Goal: Task Accomplishment & Management: Manage account settings

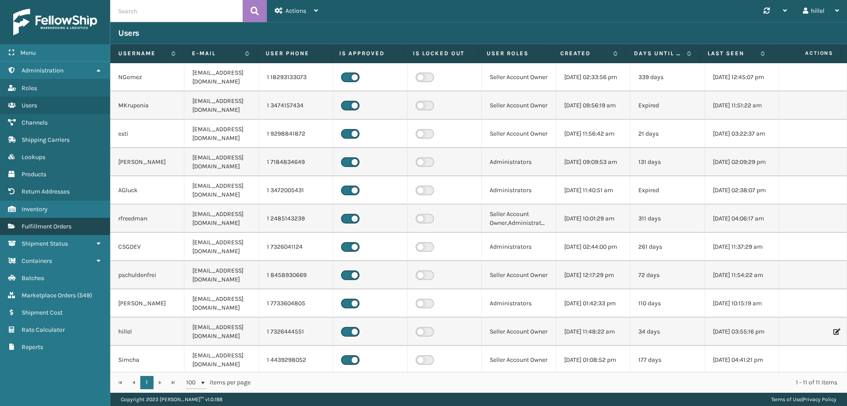
click at [56, 224] on span "Fulfillment Orders" at bounding box center [47, 226] width 50 height 8
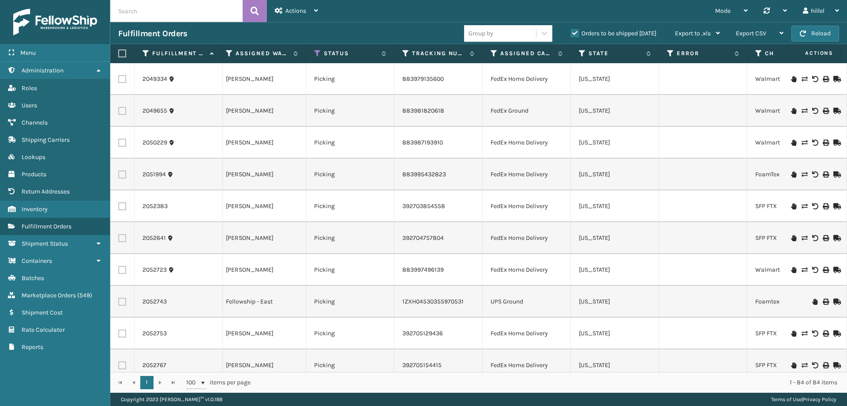
scroll to position [0, 282]
click at [316, 54] on icon at bounding box center [319, 53] width 7 height 8
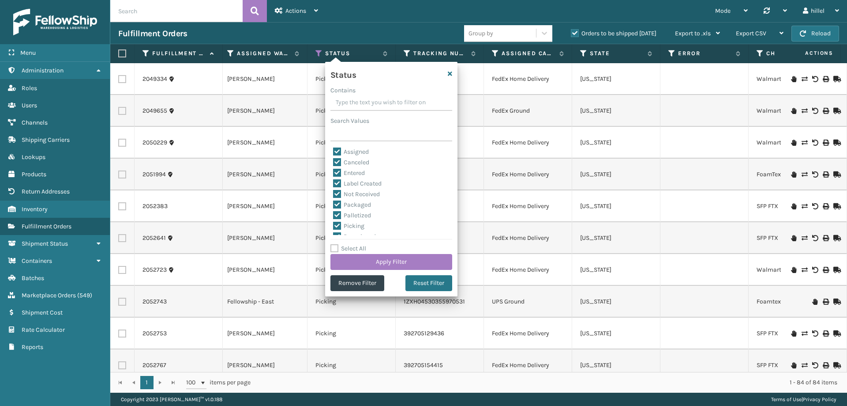
click at [354, 246] on label "Select All" at bounding box center [349, 248] width 36 height 8
click at [354, 244] on input "Select All" at bounding box center [397, 243] width 132 height 1
checkbox input "true"
click at [361, 248] on label "Select All" at bounding box center [349, 248] width 36 height 8
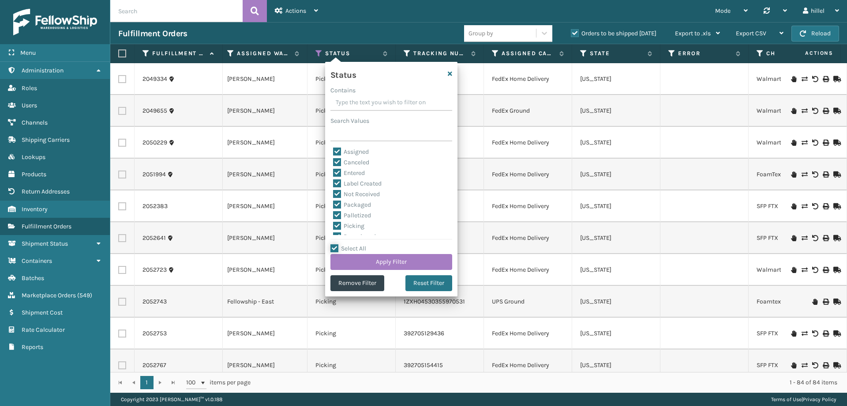
click at [361, 244] on input "Select All" at bounding box center [397, 243] width 132 height 1
checkbox input "false"
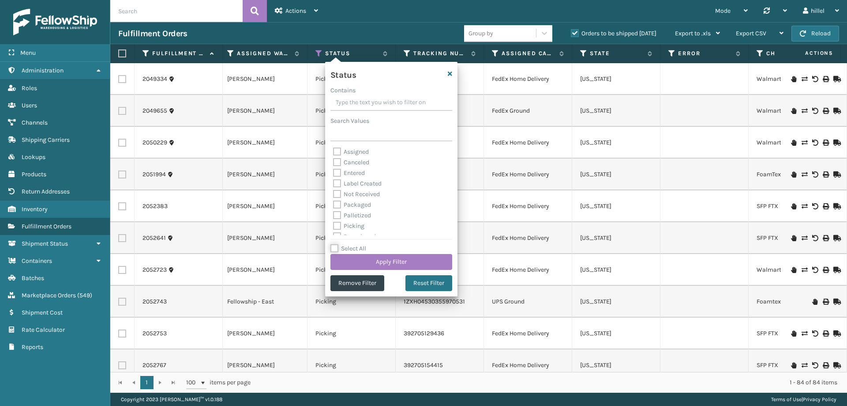
checkbox input "false"
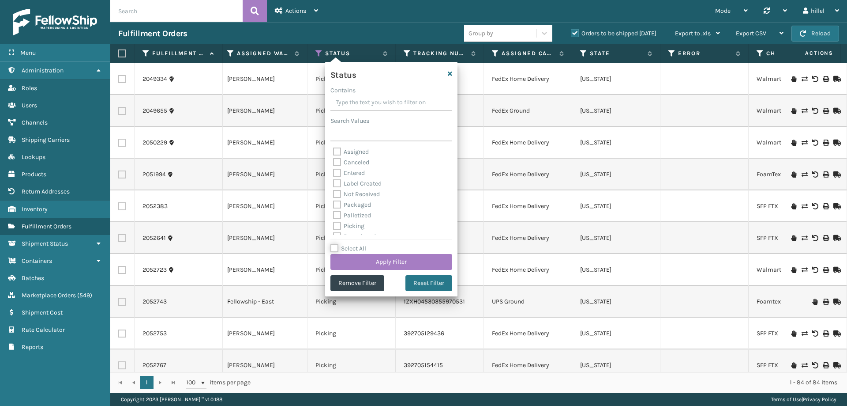
checkbox input "false"
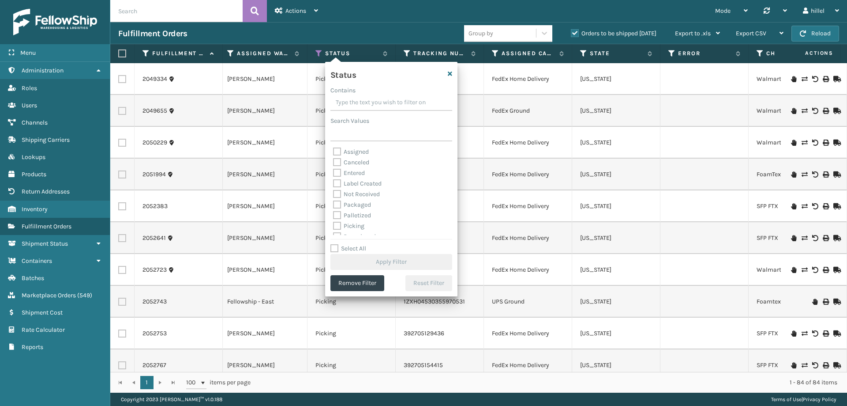
click at [364, 183] on label "Label Created" at bounding box center [357, 184] width 49 height 8
click at [334, 183] on input "Label Created" at bounding box center [333, 181] width 0 height 6
checkbox input "true"
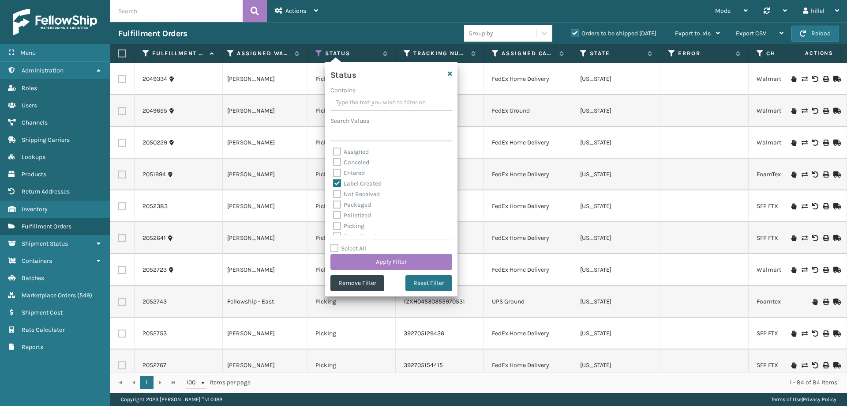
drag, startPoint x: 392, startPoint y: 256, endPoint x: 446, endPoint y: 153, distance: 117.0
click at [399, 253] on div "Select All Apply Filter" at bounding box center [392, 256] width 122 height 26
click at [419, 263] on button "Apply Filter" at bounding box center [392, 262] width 122 height 16
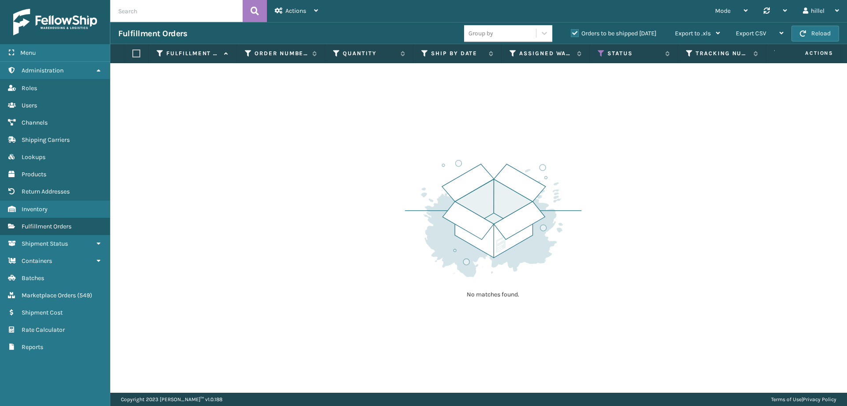
click at [575, 36] on label "Orders to be shipped [DATE]" at bounding box center [614, 34] width 86 height 8
click at [571, 34] on input "Orders to be shipped [DATE]" at bounding box center [571, 31] width 0 height 6
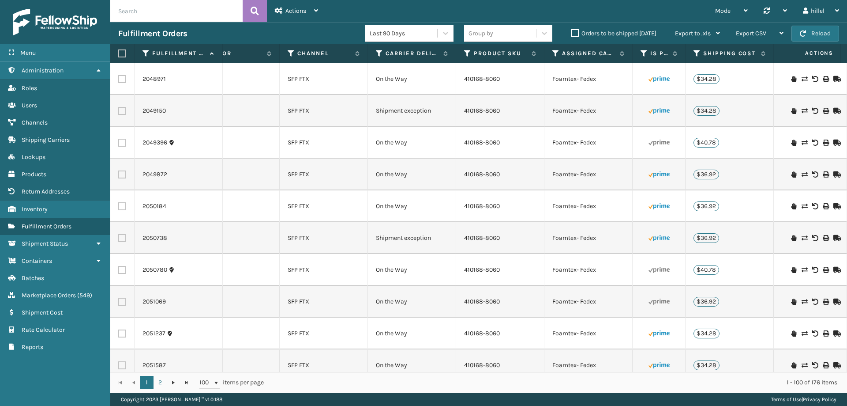
scroll to position [0, 768]
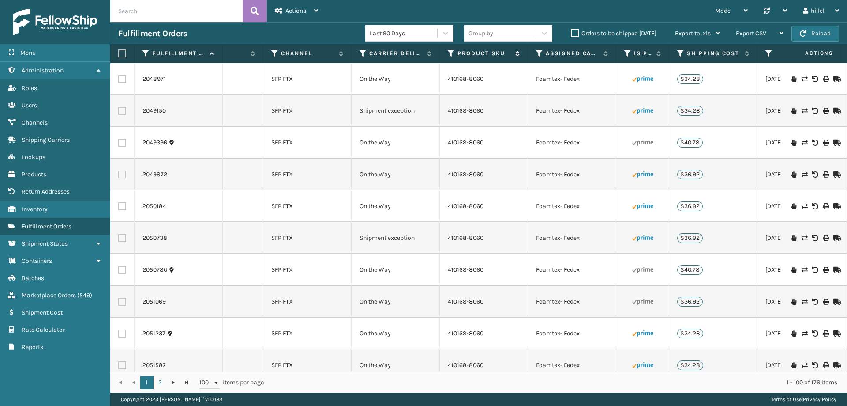
click at [451, 52] on icon at bounding box center [451, 53] width 7 height 8
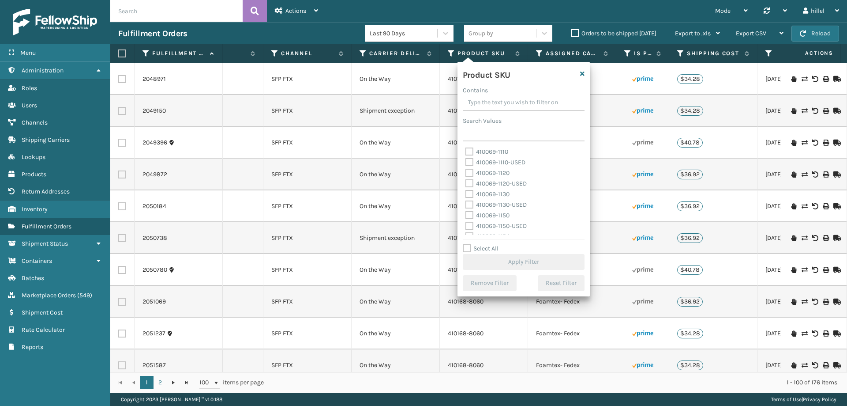
click at [502, 150] on label "410069-1110" at bounding box center [487, 152] width 43 height 8
click at [466, 150] on input "410069-1110" at bounding box center [466, 150] width 0 height 6
checkbox input "true"
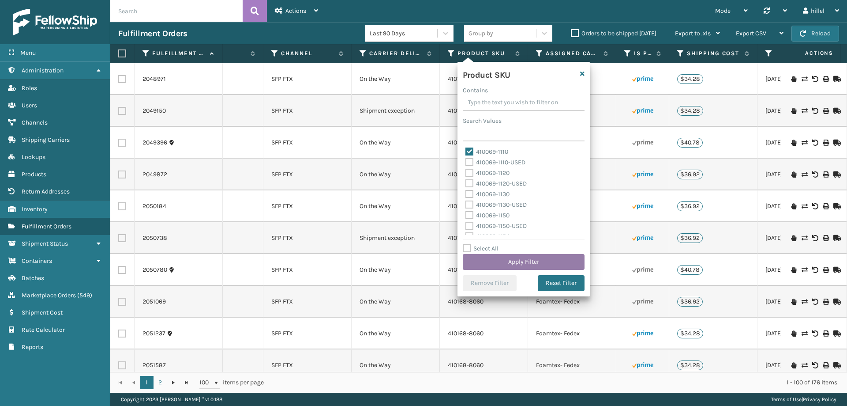
click at [543, 256] on button "Apply Filter" at bounding box center [524, 262] width 122 height 16
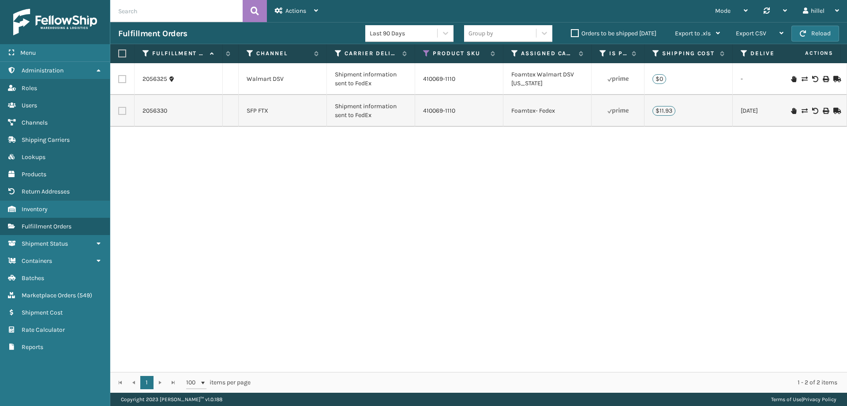
scroll to position [0, 0]
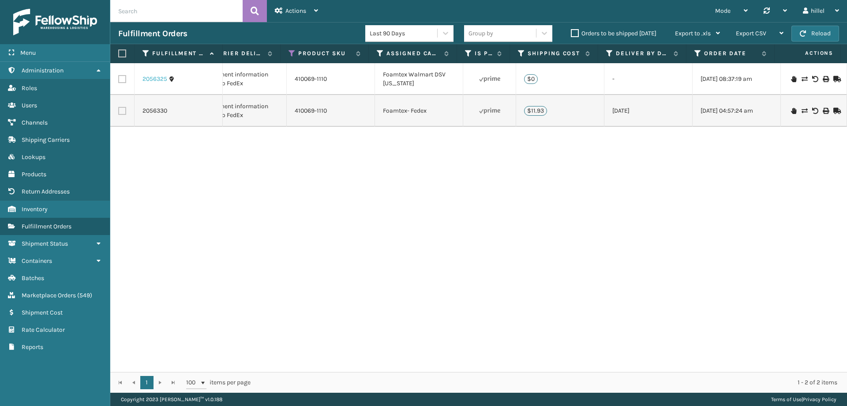
click at [152, 79] on link "2056325" at bounding box center [155, 79] width 25 height 9
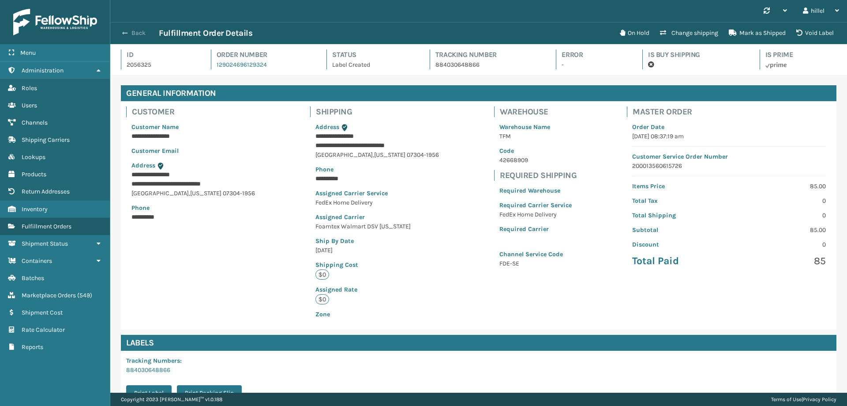
click at [125, 32] on span "button" at bounding box center [124, 33] width 5 height 6
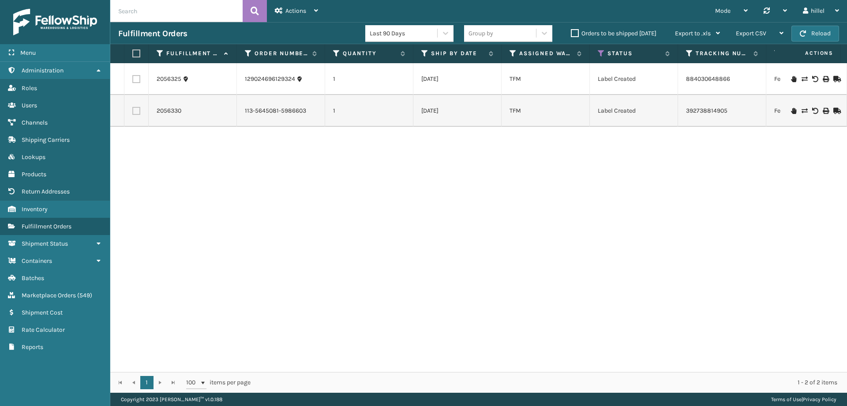
click at [823, 82] on icon at bounding box center [825, 79] width 5 height 6
click at [823, 111] on icon at bounding box center [825, 111] width 5 height 6
click at [49, 205] on link "Inventory" at bounding box center [55, 208] width 110 height 17
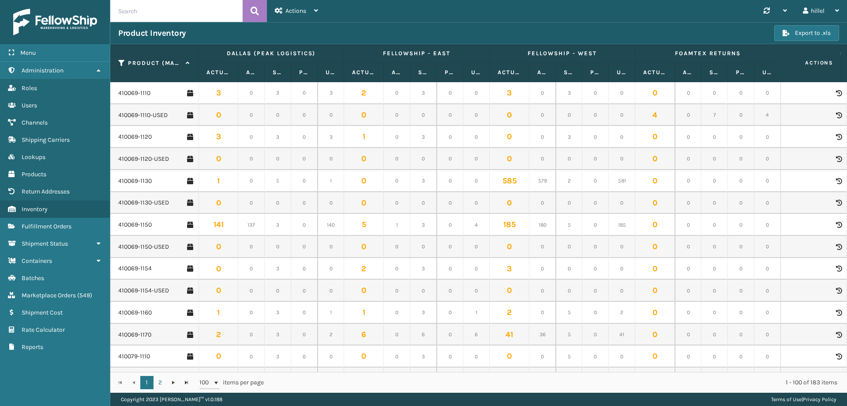
click at [137, 88] on td "410069-1110" at bounding box center [154, 93] width 88 height 22
click at [138, 93] on link "410069-1110" at bounding box center [134, 93] width 32 height 9
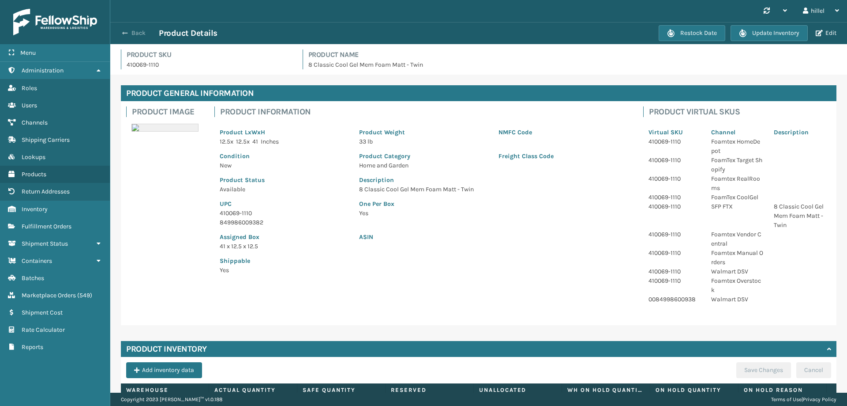
click at [121, 30] on button "Back" at bounding box center [138, 33] width 41 height 8
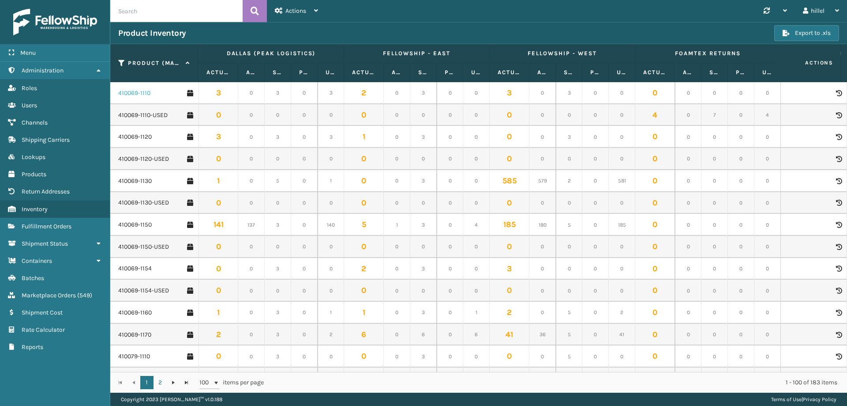
click at [139, 95] on link "410069-1110" at bounding box center [134, 93] width 32 height 9
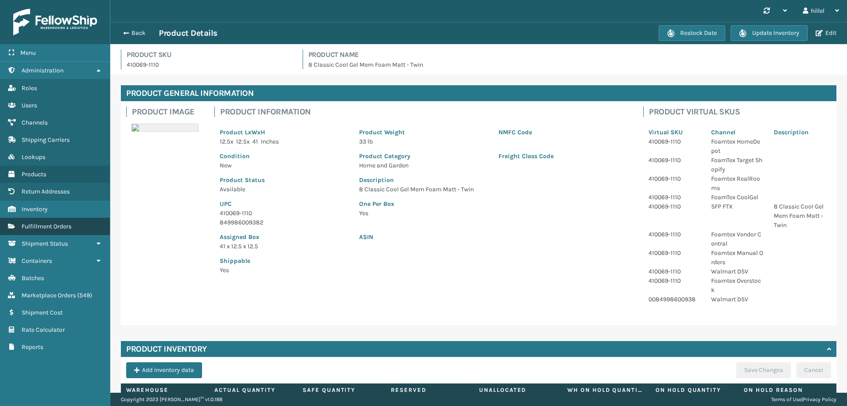
click at [41, 230] on link "Shipment Status Fulfillment Orders" at bounding box center [55, 226] width 110 height 17
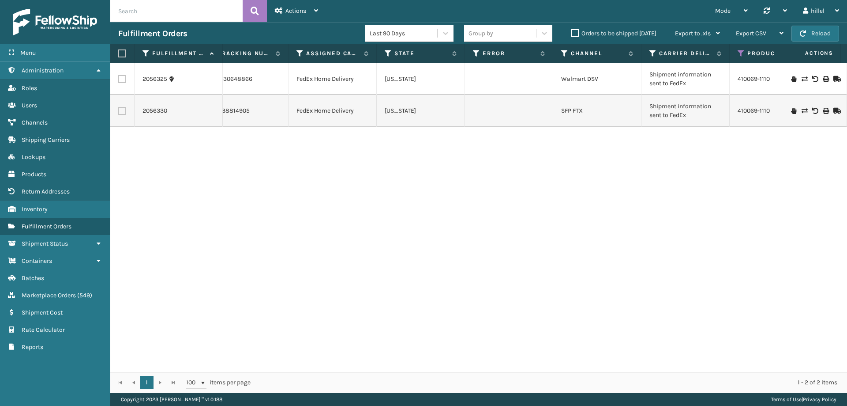
scroll to position [0, 608]
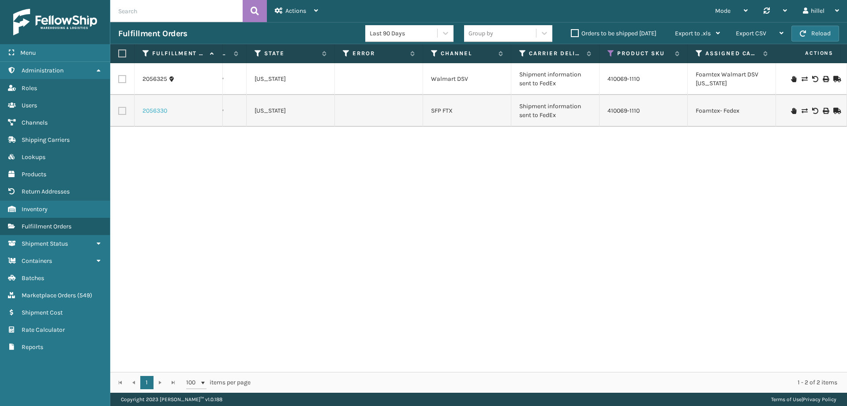
click at [165, 109] on link "2056330" at bounding box center [155, 110] width 25 height 9
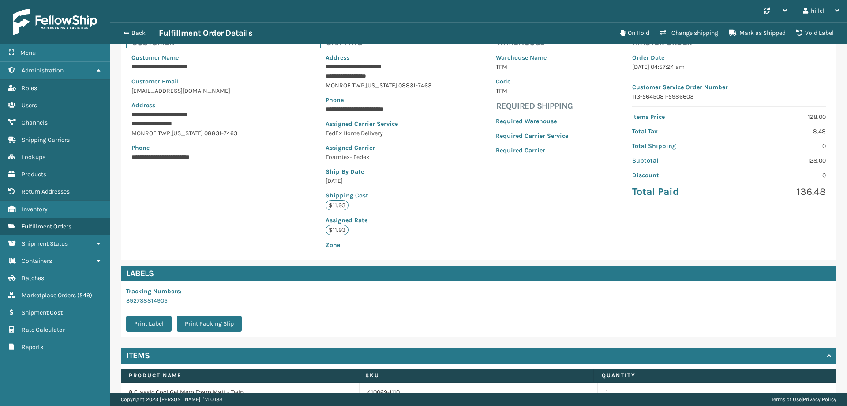
scroll to position [116, 0]
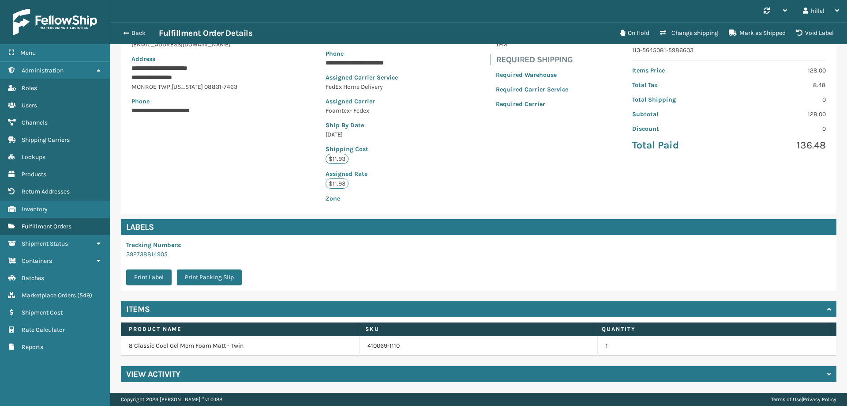
click at [252, 368] on div "View Activity" at bounding box center [479, 374] width 716 height 16
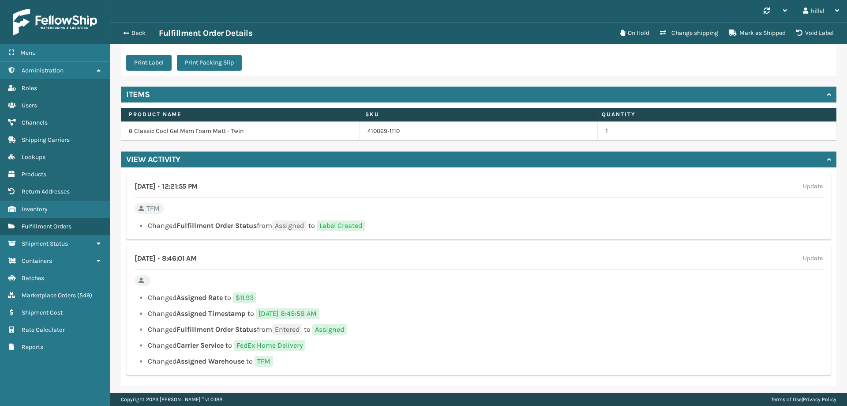
scroll to position [334, 0]
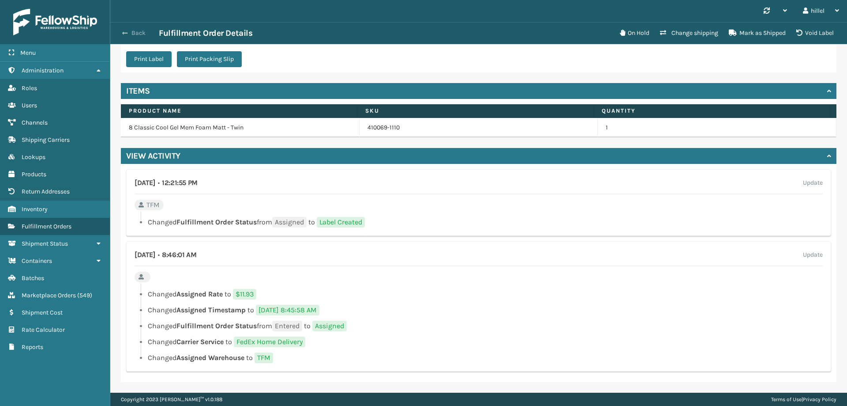
click at [124, 33] on span "button" at bounding box center [124, 33] width 5 height 6
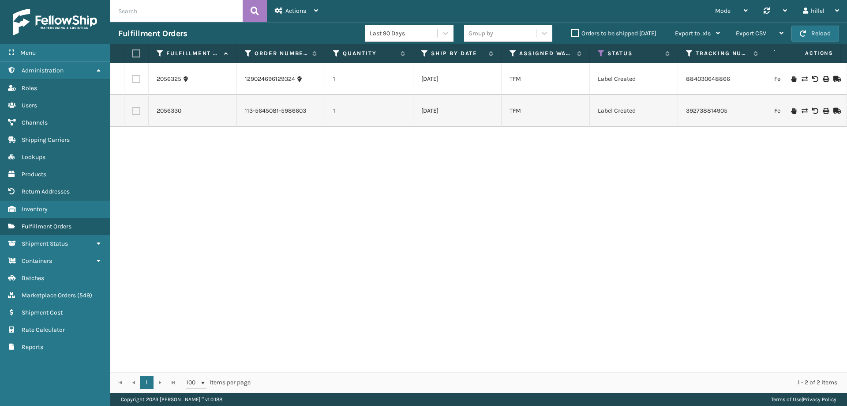
click at [171, 86] on td "2056325" at bounding box center [193, 79] width 88 height 32
click at [173, 76] on link "2056325" at bounding box center [169, 79] width 25 height 9
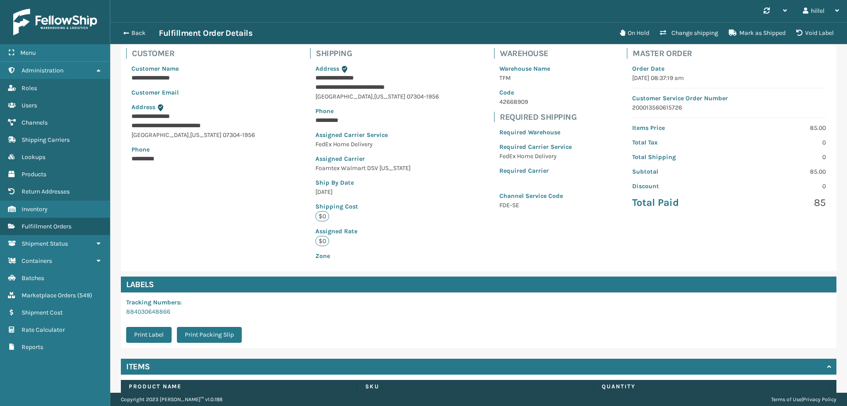
scroll to position [116, 0]
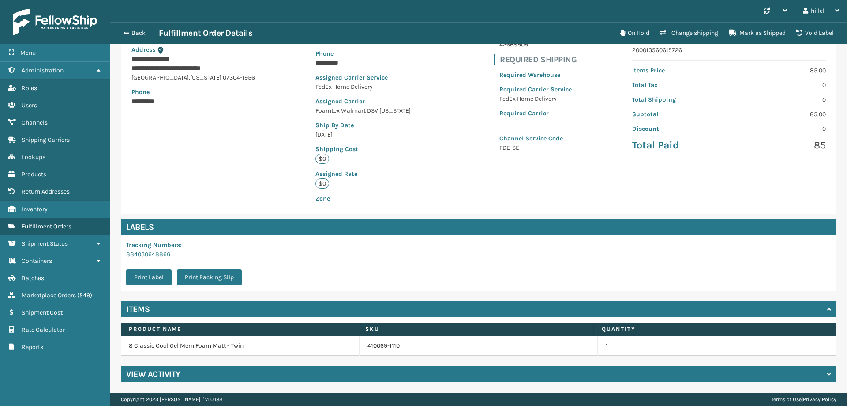
click at [186, 378] on div "View Activity" at bounding box center [479, 374] width 716 height 16
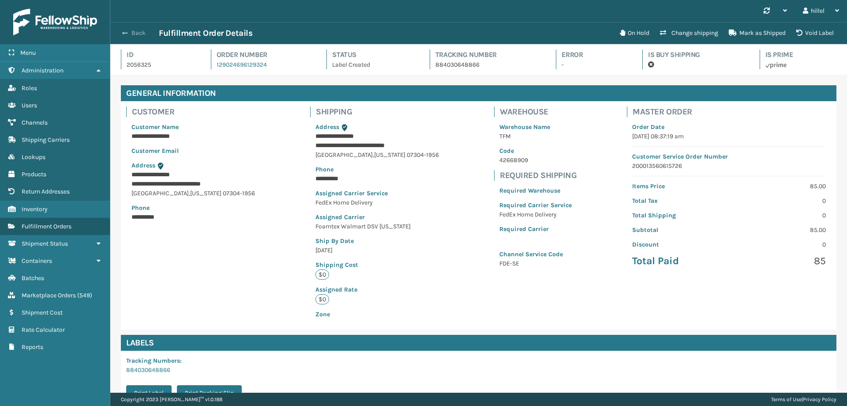
click at [123, 31] on span "button" at bounding box center [124, 33] width 5 height 6
